Goal: Information Seeking & Learning: Learn about a topic

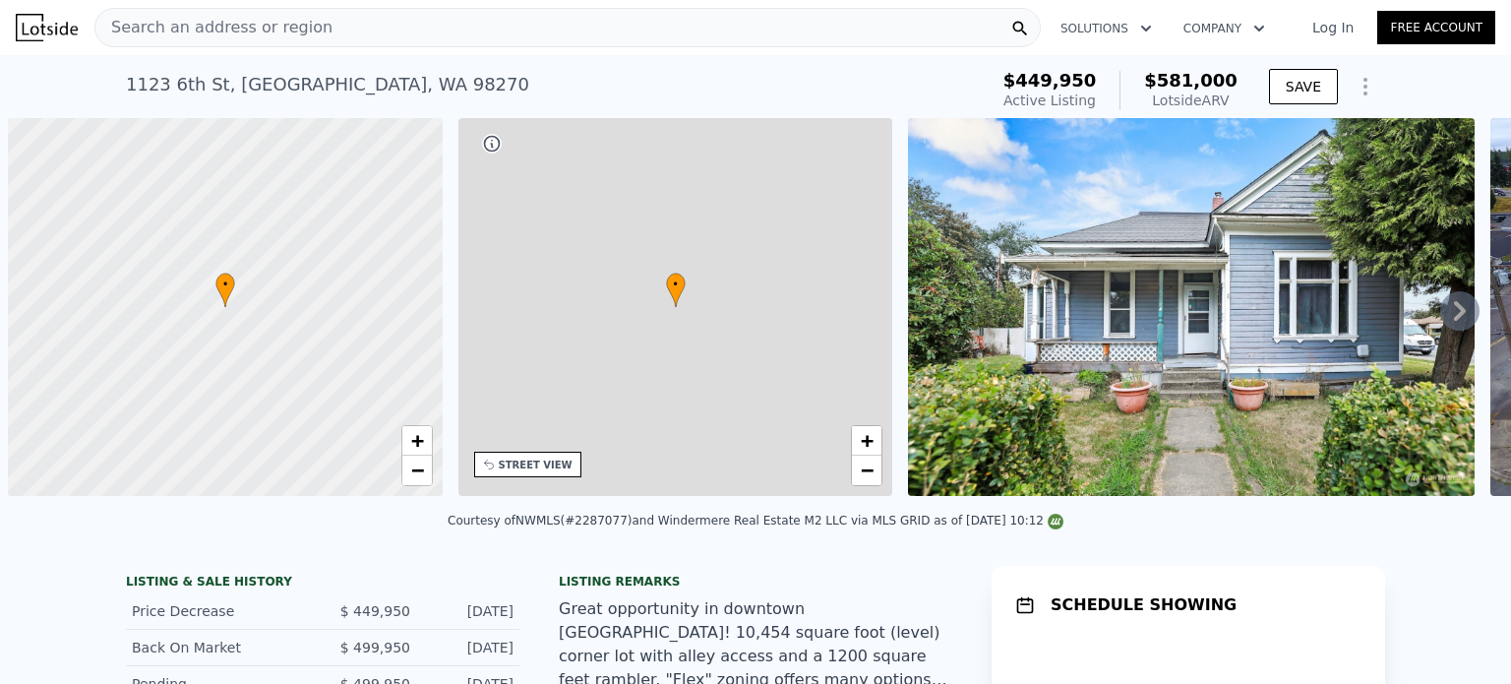
scroll to position [0, 8]
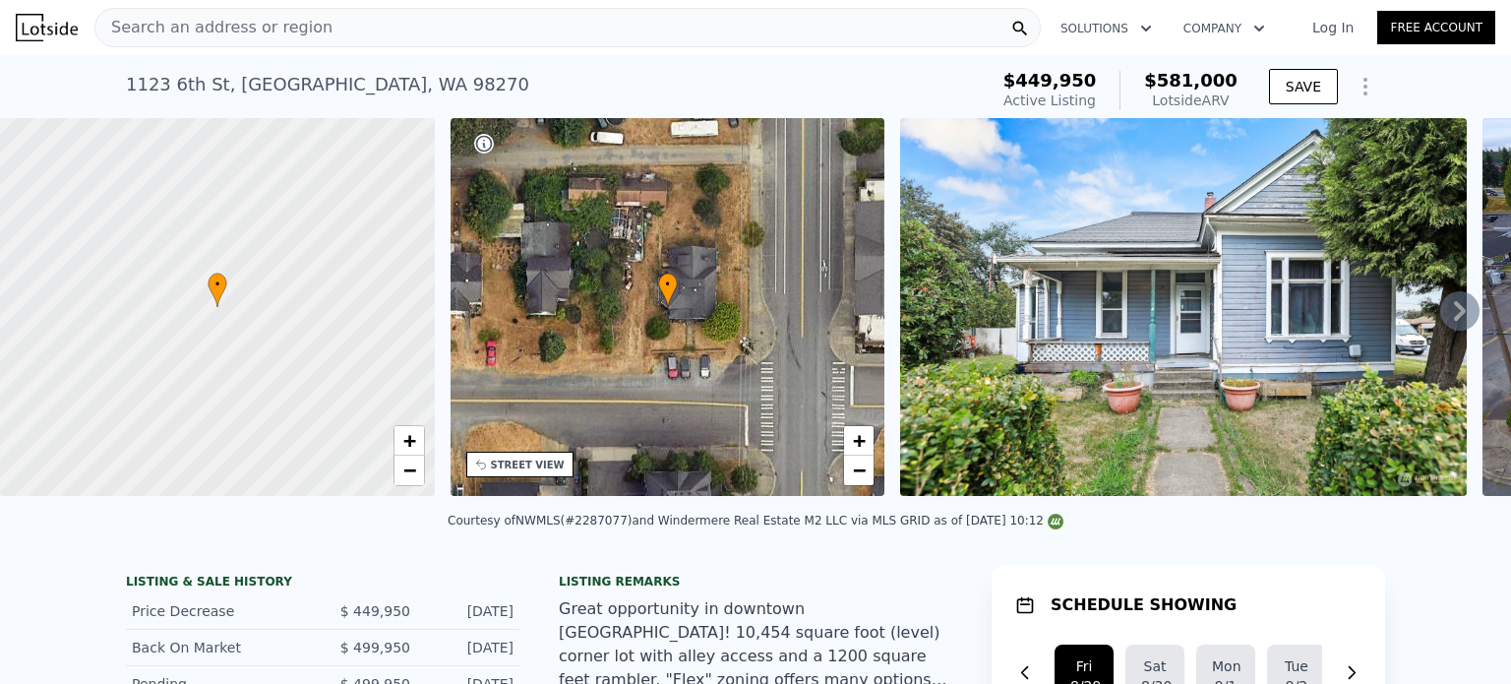
click at [442, 275] on div "• + − • + − STREET VIEW Loading... SATELLITE VIEW" at bounding box center [755, 310] width 1511 height 385
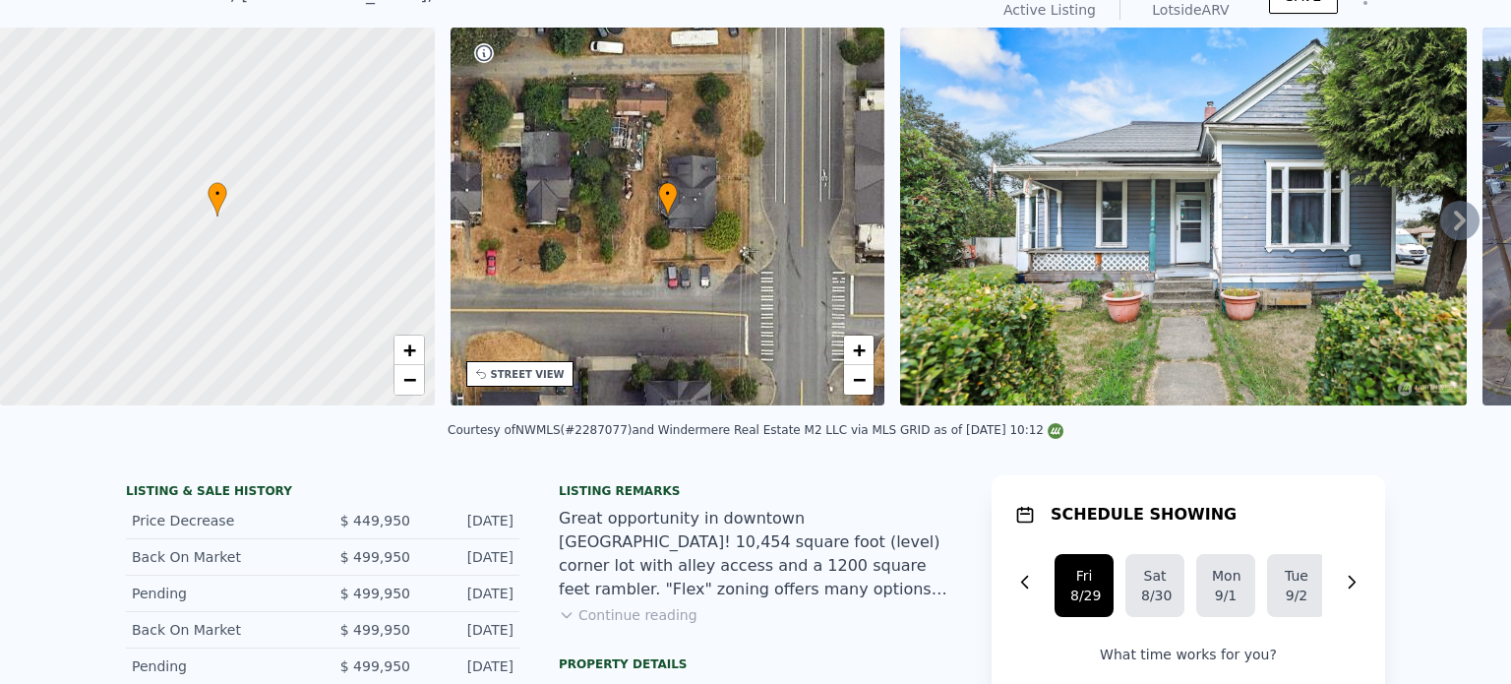
scroll to position [7, 0]
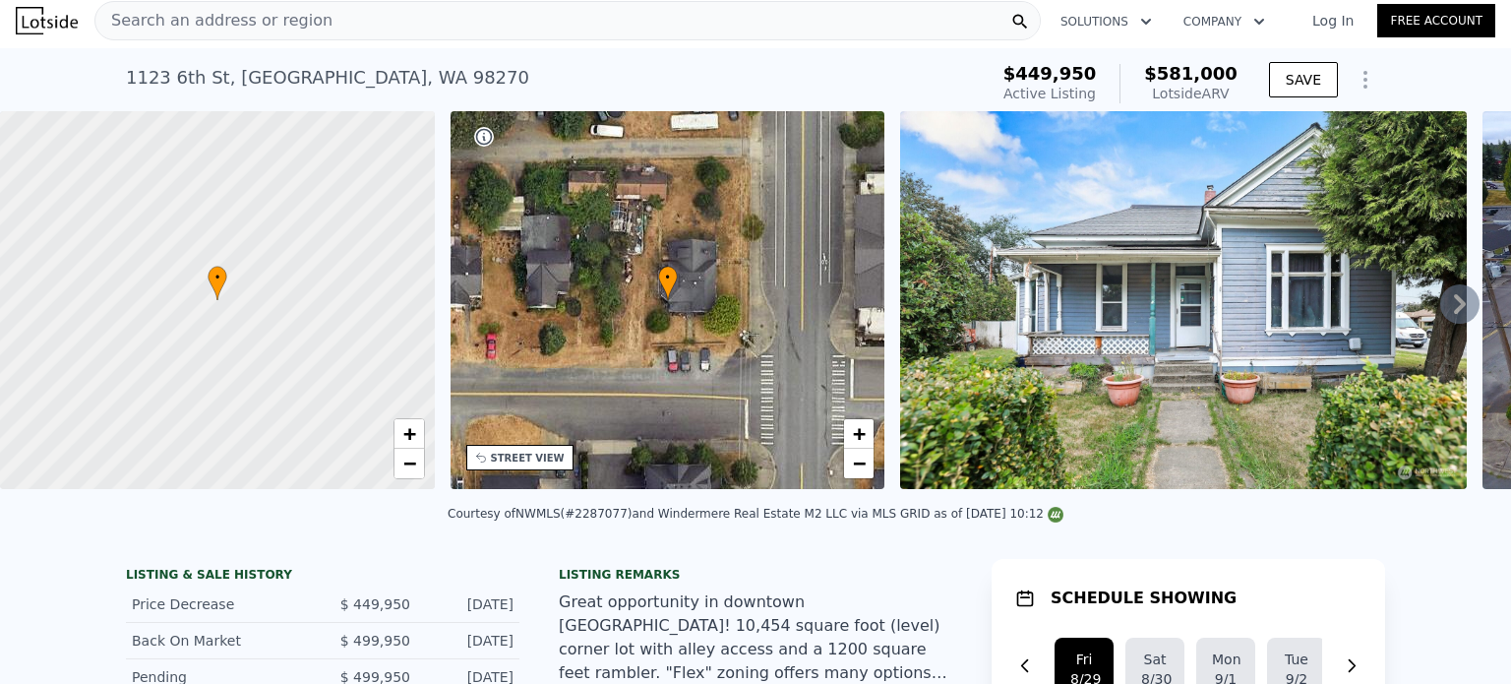
click at [249, 23] on span "Search an address or region" at bounding box center [213, 21] width 237 height 24
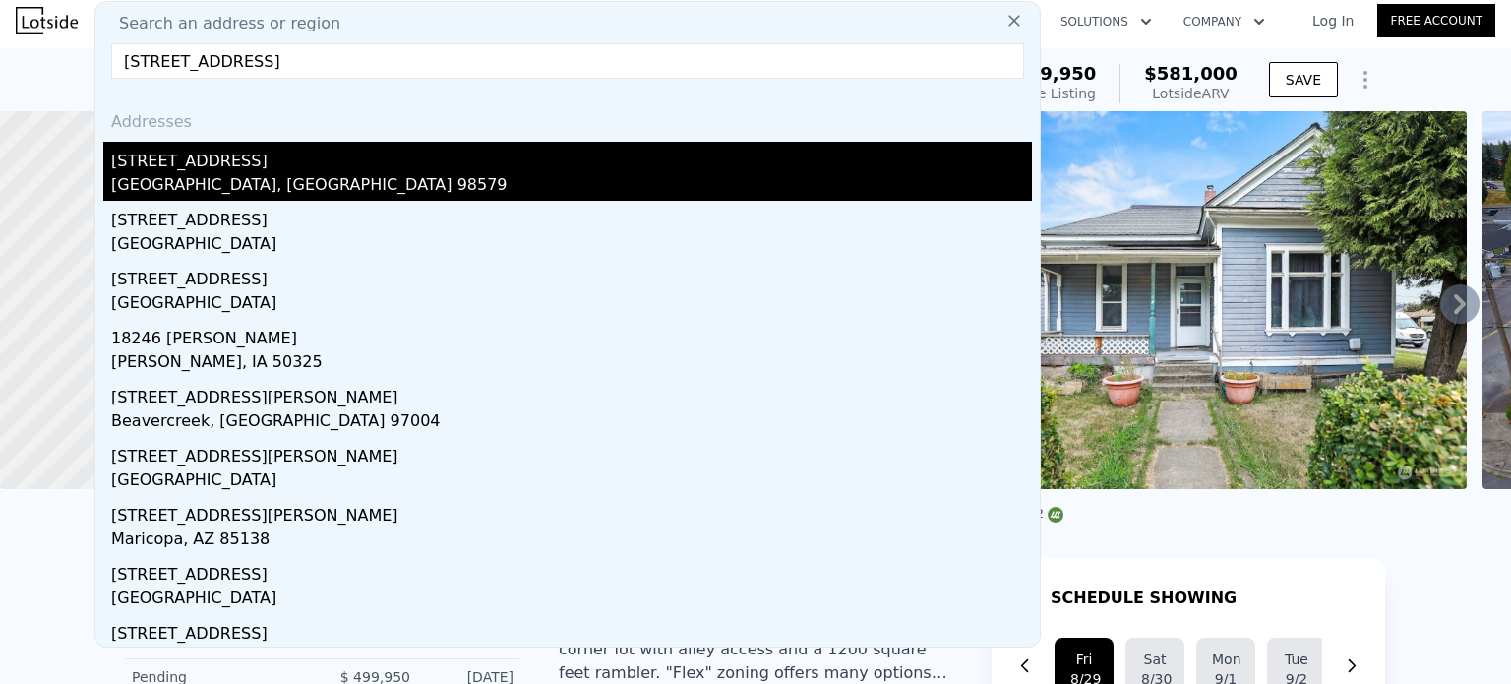
type input "[STREET_ADDRESS]"
click at [220, 169] on div "[STREET_ADDRESS]" at bounding box center [571, 157] width 921 height 31
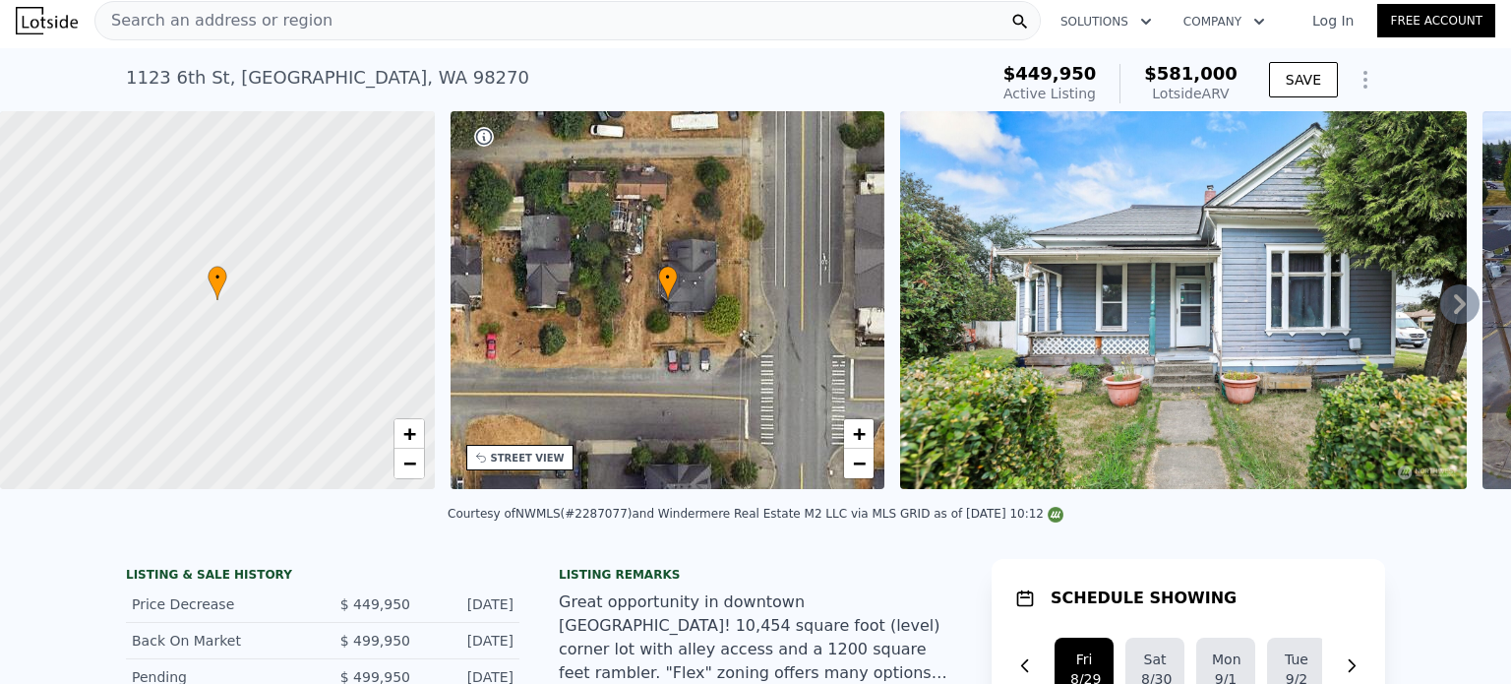
type input "3"
type input "4"
type input "1.75"
type input "2.75"
type input "1982"
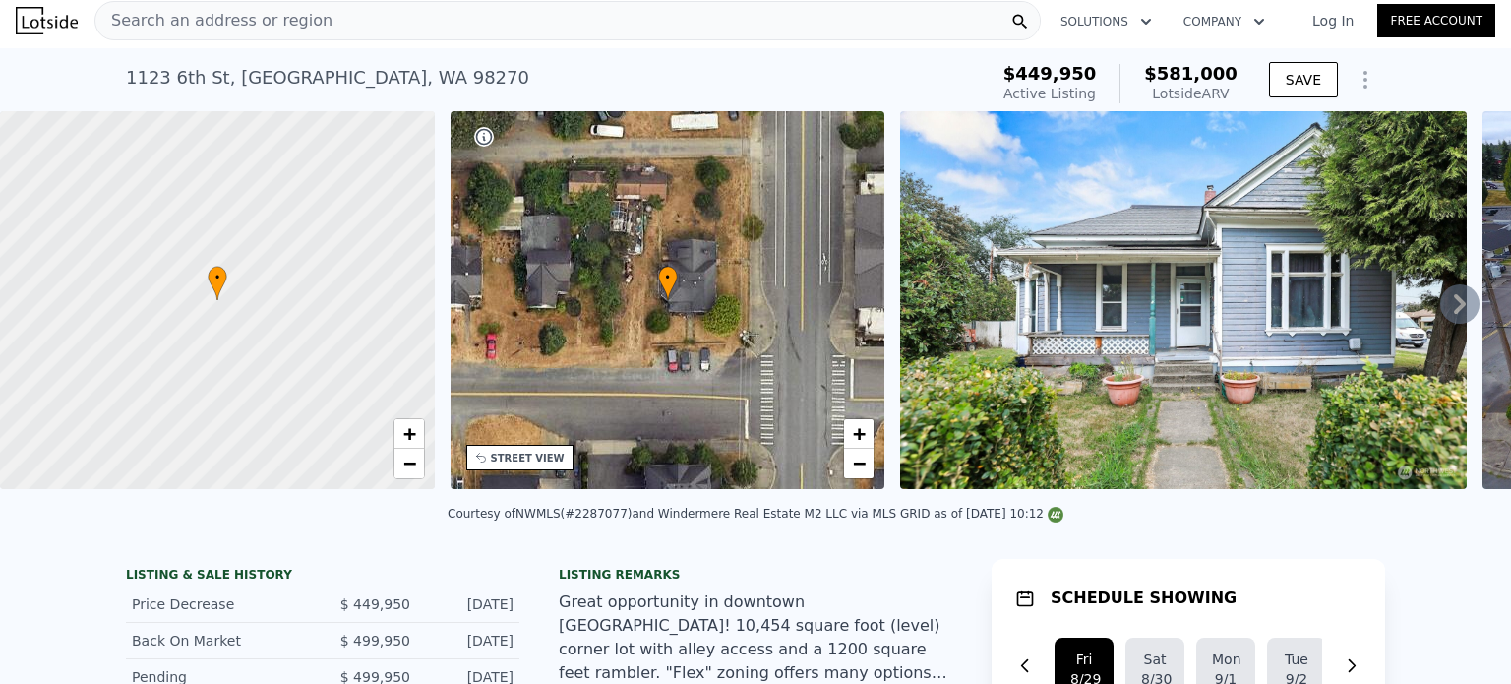
type input "2880"
type input "19913"
type input "43560"
type input "$ 630,000"
type input "5"
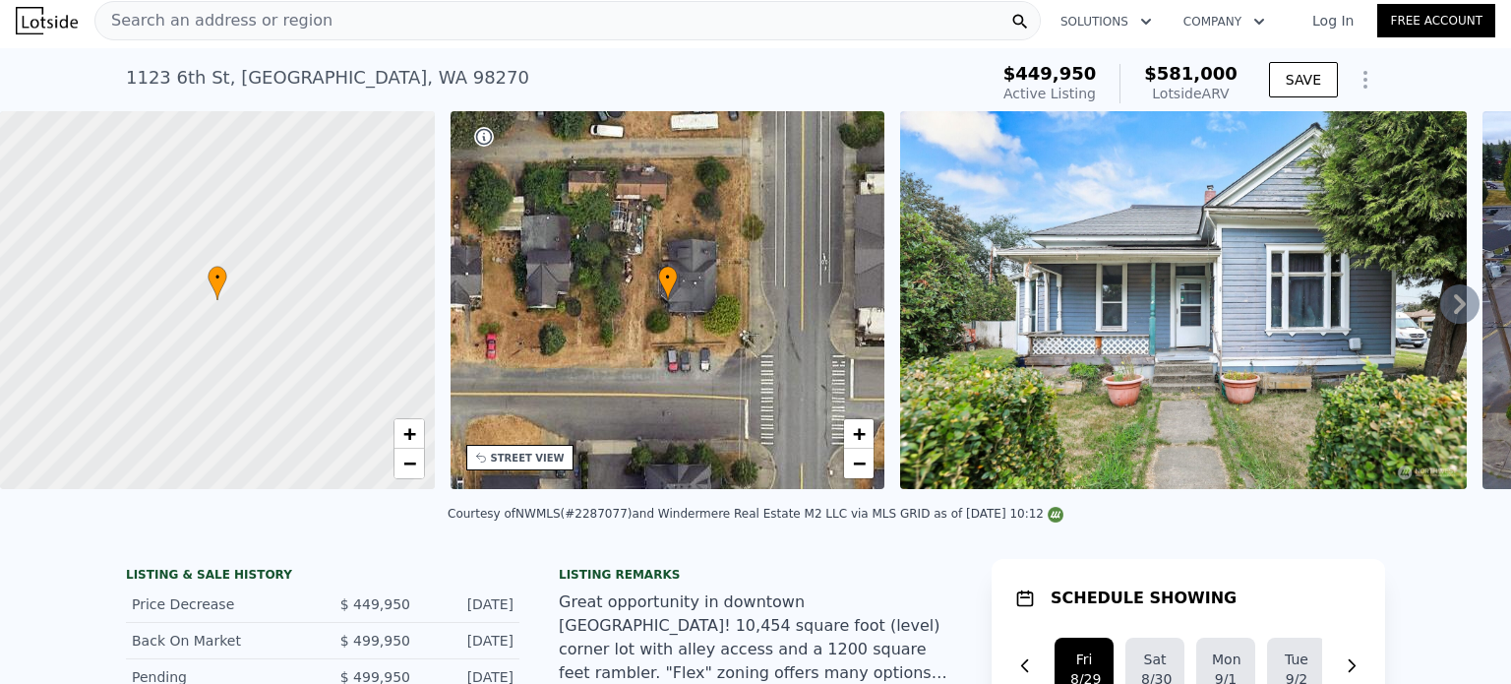
type input "$ 92,641"
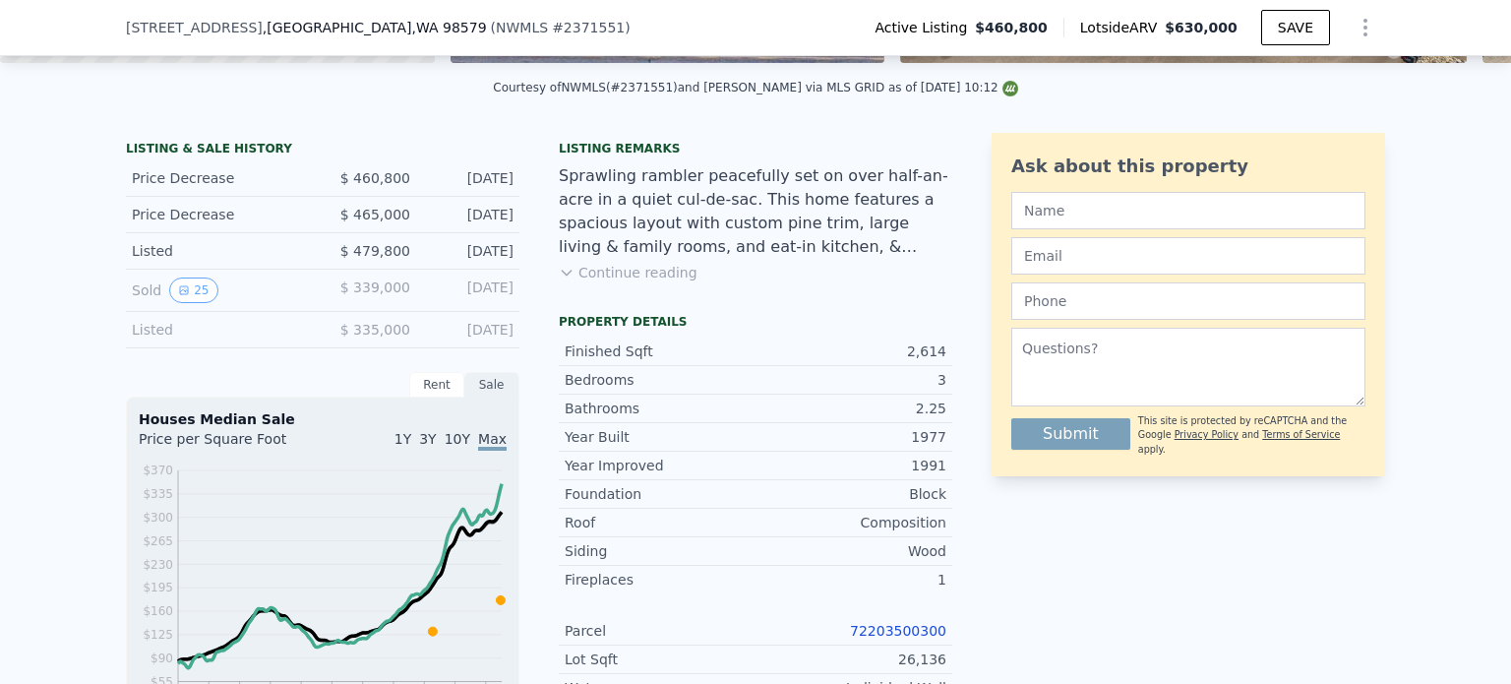
scroll to position [394, 0]
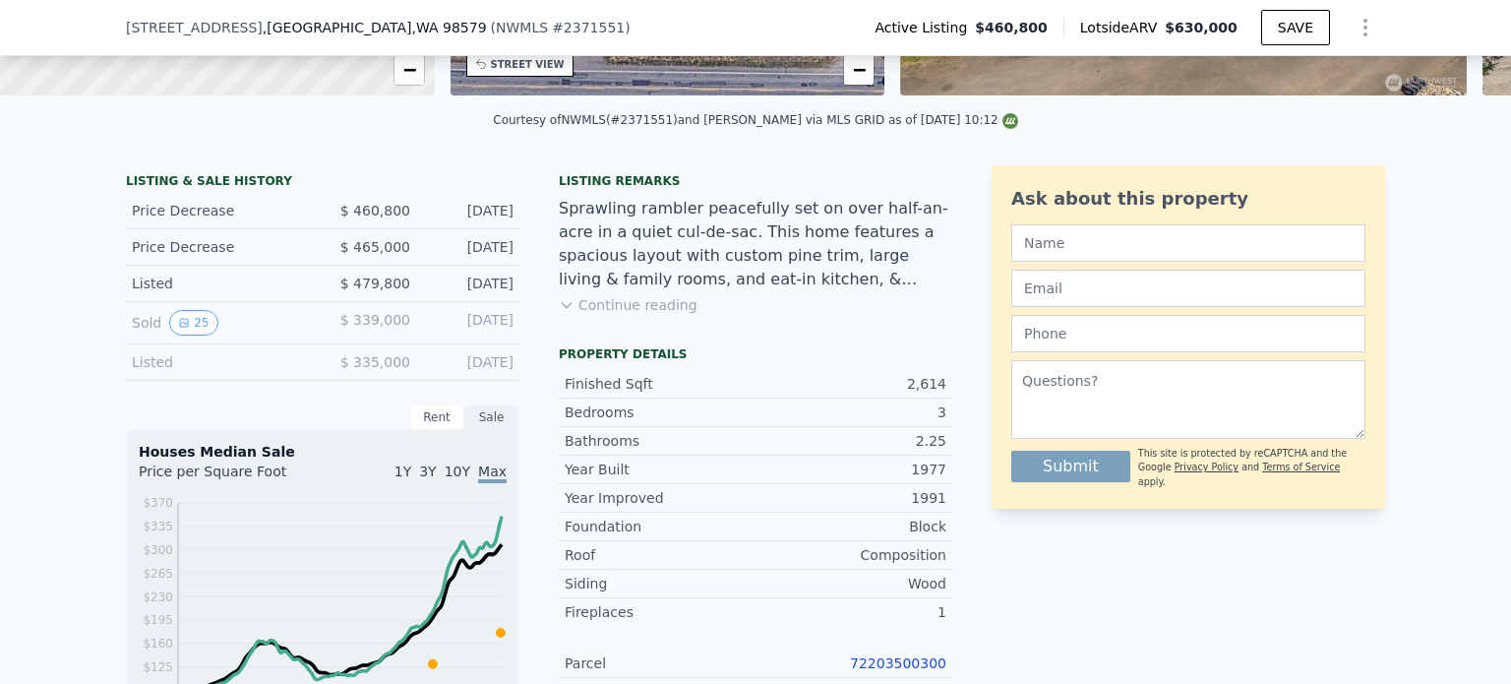
click at [628, 315] on button "Continue reading" at bounding box center [628, 305] width 139 height 20
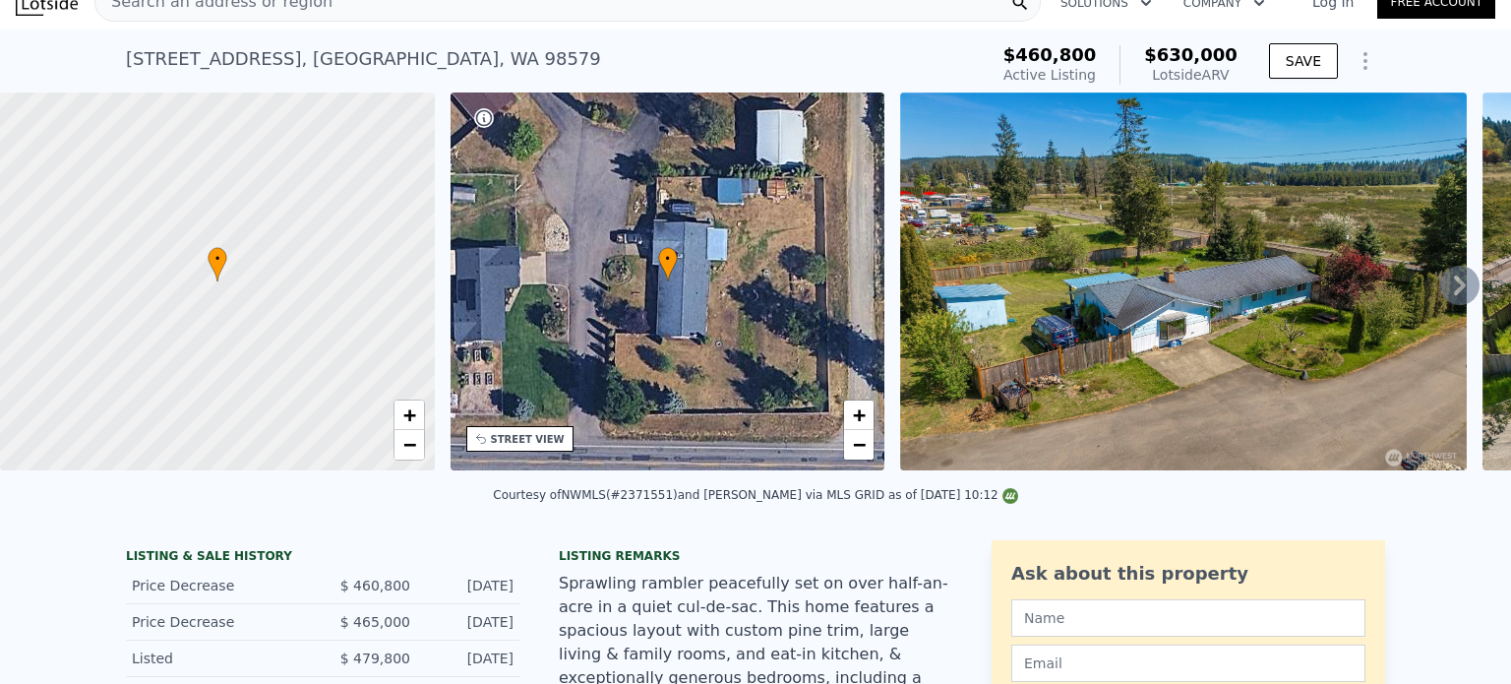
scroll to position [0, 0]
